Goal: Transaction & Acquisition: Purchase product/service

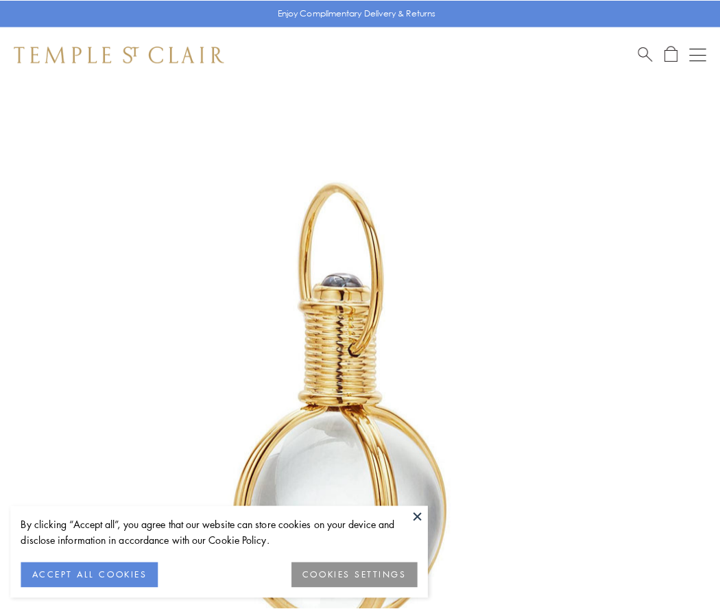
scroll to position [358, 0]
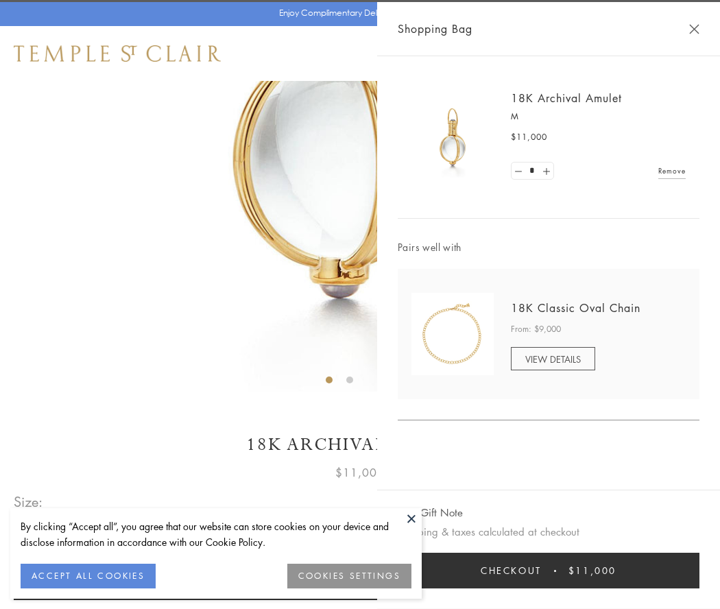
click at [548, 570] on button "Checkout $11,000" at bounding box center [549, 571] width 302 height 36
